Goal: Transaction & Acquisition: Book appointment/travel/reservation

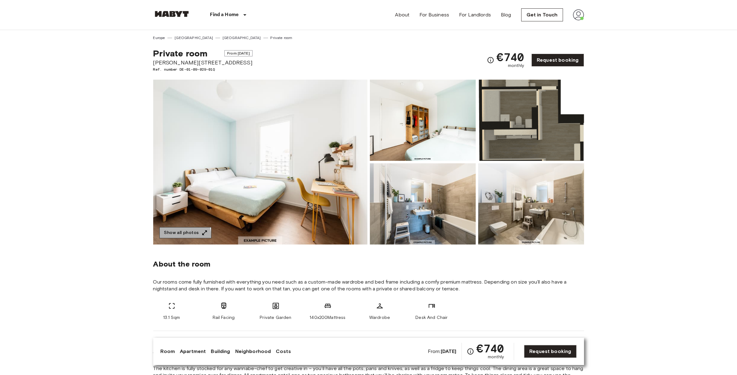
click at [180, 235] on button "Show all photos" at bounding box center [185, 232] width 52 height 11
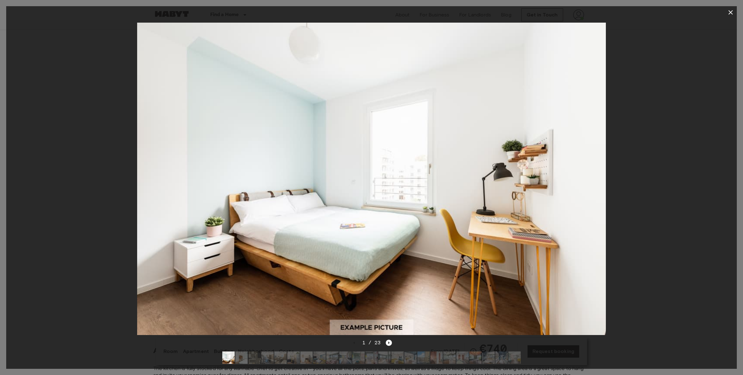
click at [244, 351] on img at bounding box center [241, 357] width 12 height 12
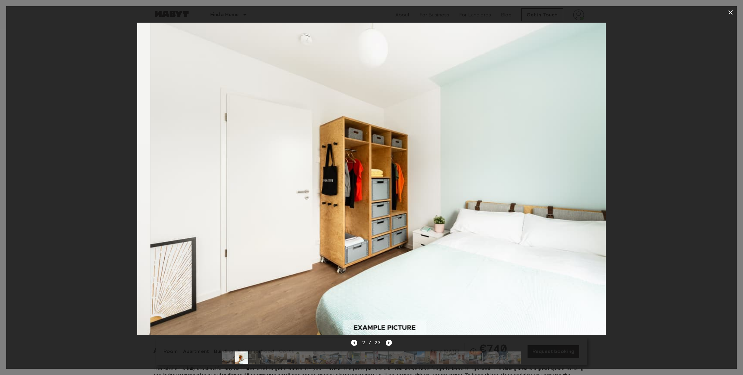
click at [256, 351] on img at bounding box center [254, 357] width 12 height 12
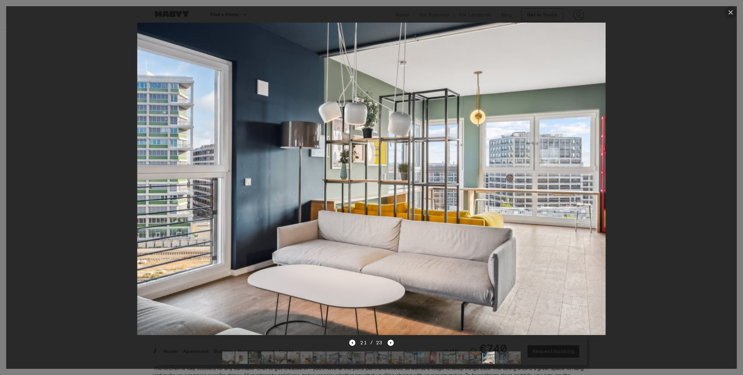
click at [729, 13] on icon "button" at bounding box center [730, 12] width 7 height 7
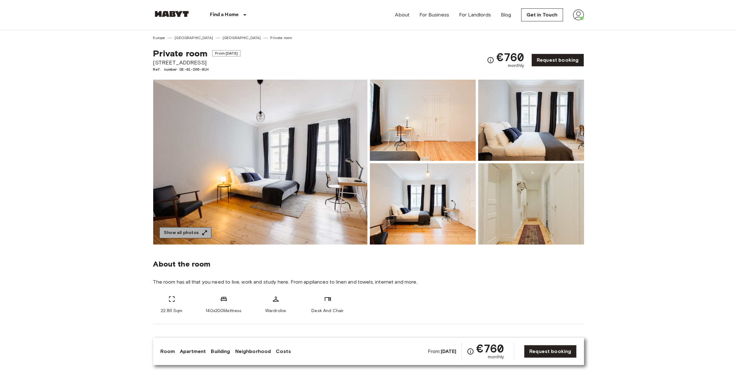
click at [193, 233] on button "Show all photos" at bounding box center [185, 232] width 52 height 11
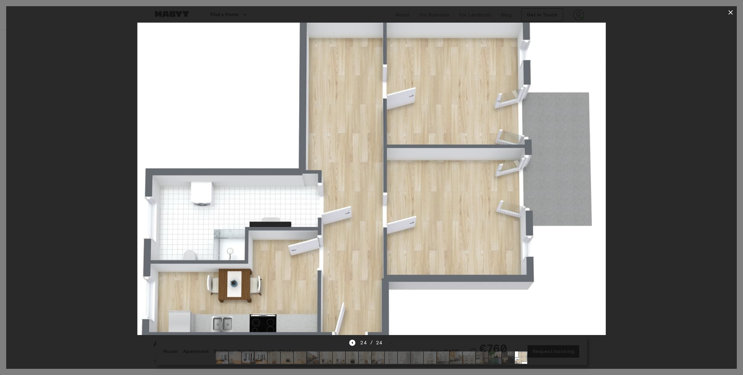
click at [51, 212] on div at bounding box center [371, 179] width 731 height 320
click at [729, 15] on icon "button" at bounding box center [730, 12] width 7 height 7
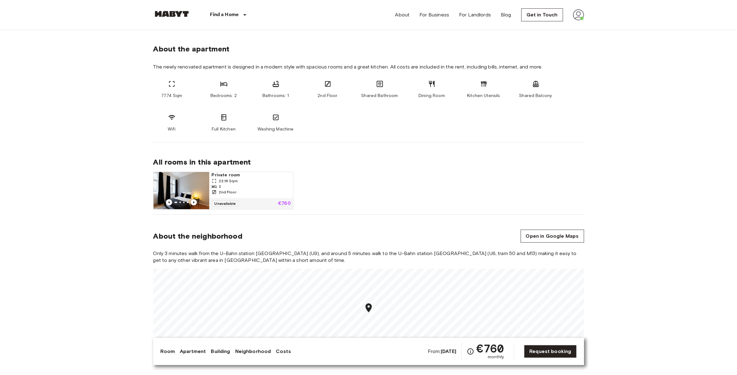
scroll to position [363, 0]
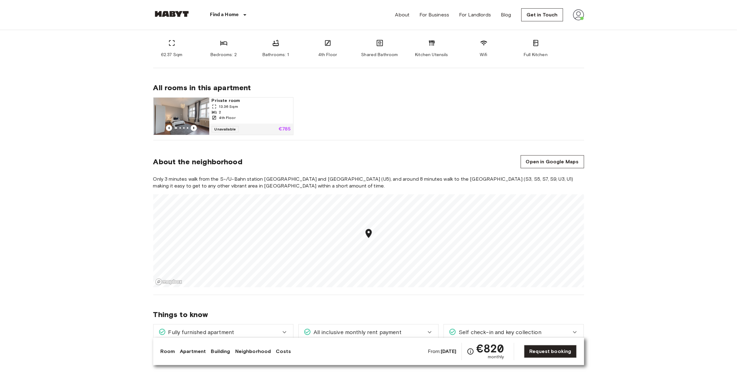
scroll to position [338, 0]
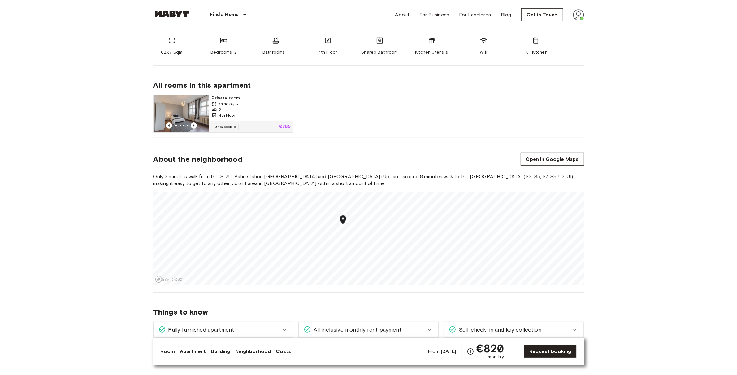
click at [357, 286] on section "About the neighborhood Open in Google Maps Only 3 minutes walk from the S-/U-Ba…" at bounding box center [368, 215] width 431 height 155
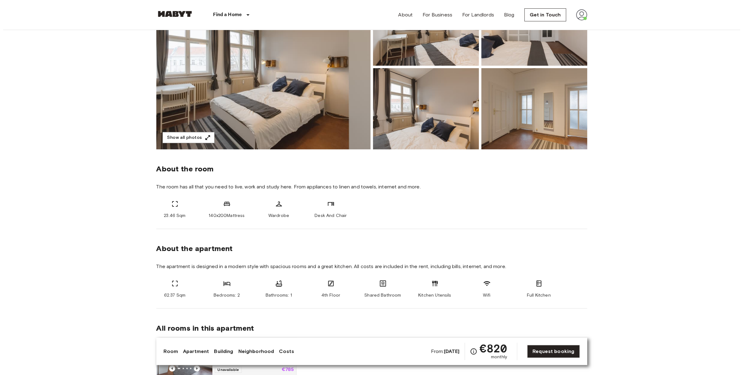
scroll to position [0, 0]
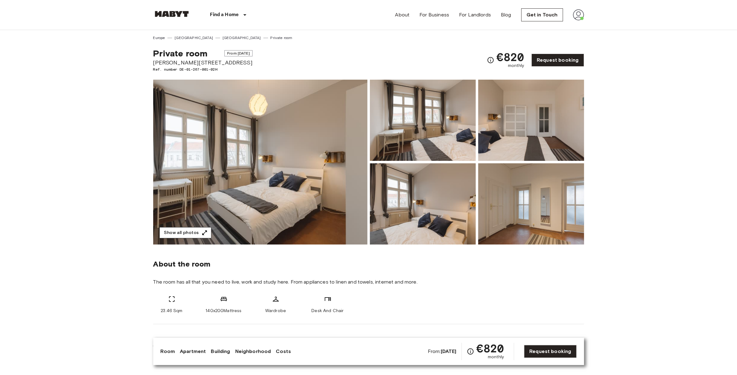
click at [196, 236] on button "Show all photos" at bounding box center [185, 232] width 52 height 11
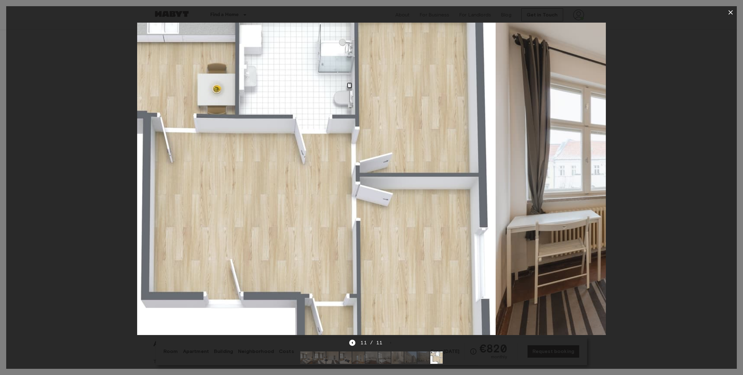
drag, startPoint x: 369, startPoint y: 253, endPoint x: 308, endPoint y: 208, distance: 76.1
click at [308, 208] on img at bounding box center [261, 179] width 469 height 312
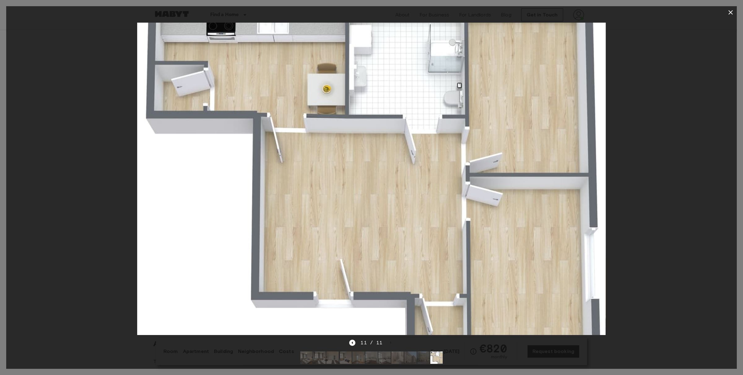
click at [301, 353] on img at bounding box center [306, 357] width 12 height 12
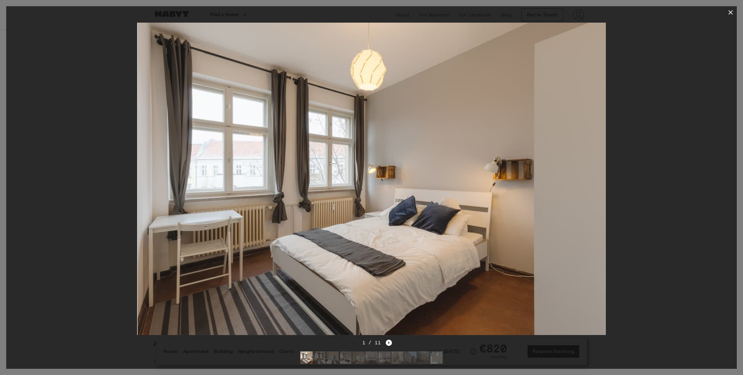
click at [95, 277] on div at bounding box center [371, 179] width 731 height 320
